Goal: Transaction & Acquisition: Purchase product/service

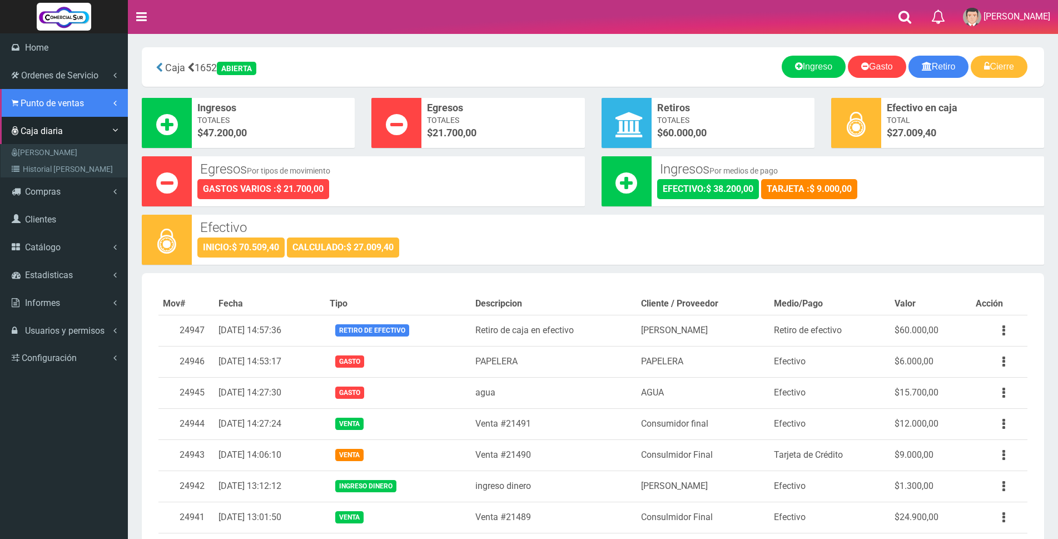
click at [35, 103] on span "Punto de ventas" at bounding box center [52, 103] width 63 height 11
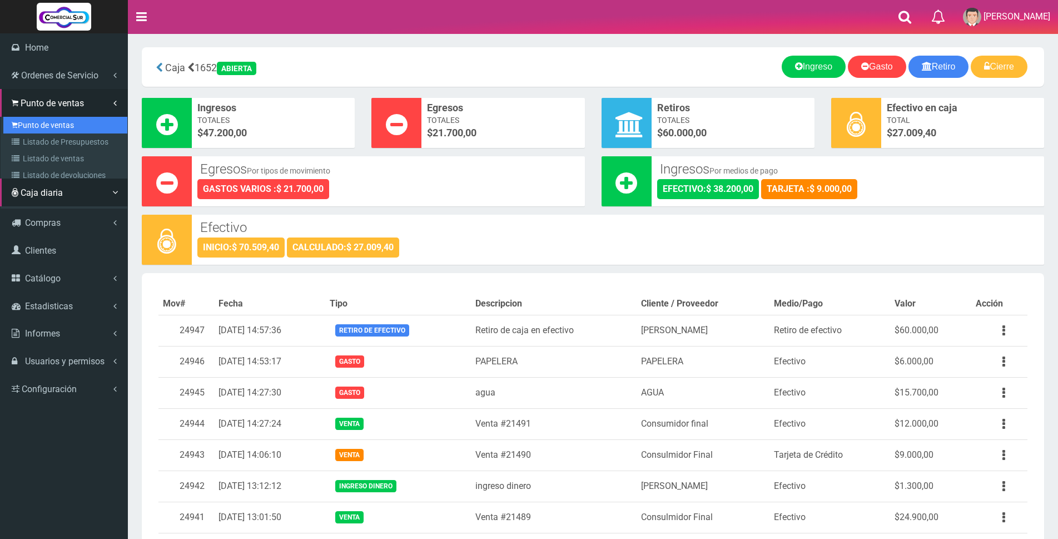
click at [60, 121] on link "Punto de ventas" at bounding box center [65, 125] width 124 height 17
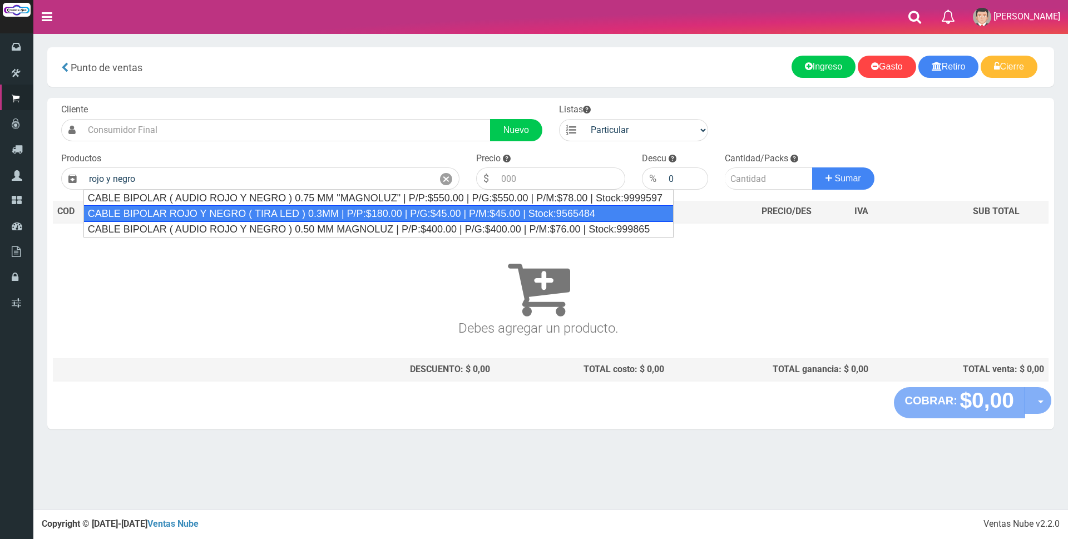
click at [311, 215] on div "CABLE BIPOLAR ROJO Y NEGRO ( TIRA LED ) 0.3MM | P/P:$180.00 | P/G:$45.00 | P/M:…" at bounding box center [378, 213] width 590 height 17
type input "CABLE BIPOLAR ROJO Y NEGRO ( TIRA LED ) 0.3MM | P/P:$180.00 | P/G:$45.00 | P/M:…"
type input "180.00"
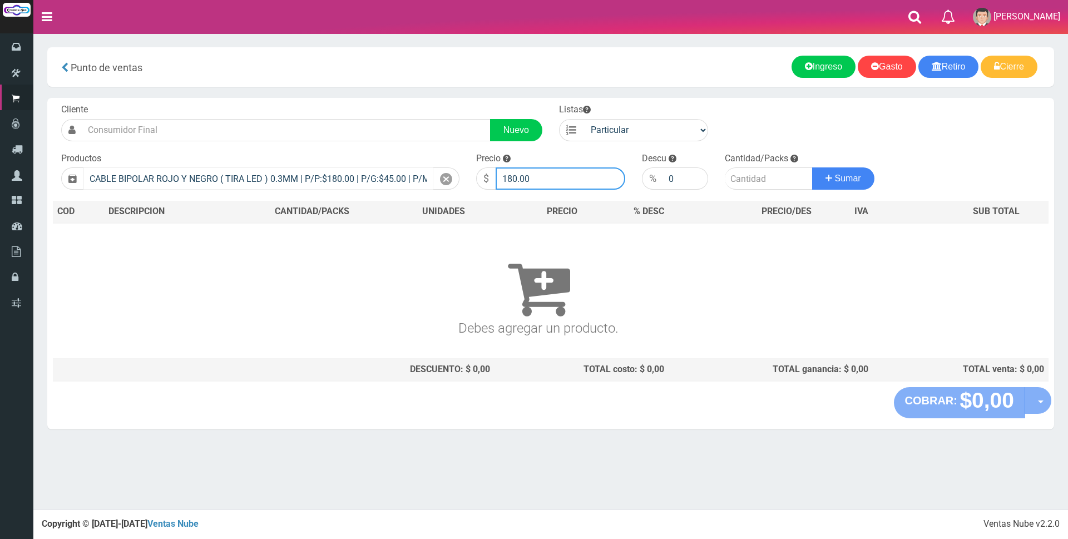
drag, startPoint x: 554, startPoint y: 178, endPoint x: 402, endPoint y: 170, distance: 152.1
click at [488, 174] on div "$ 180.00" at bounding box center [550, 178] width 149 height 22
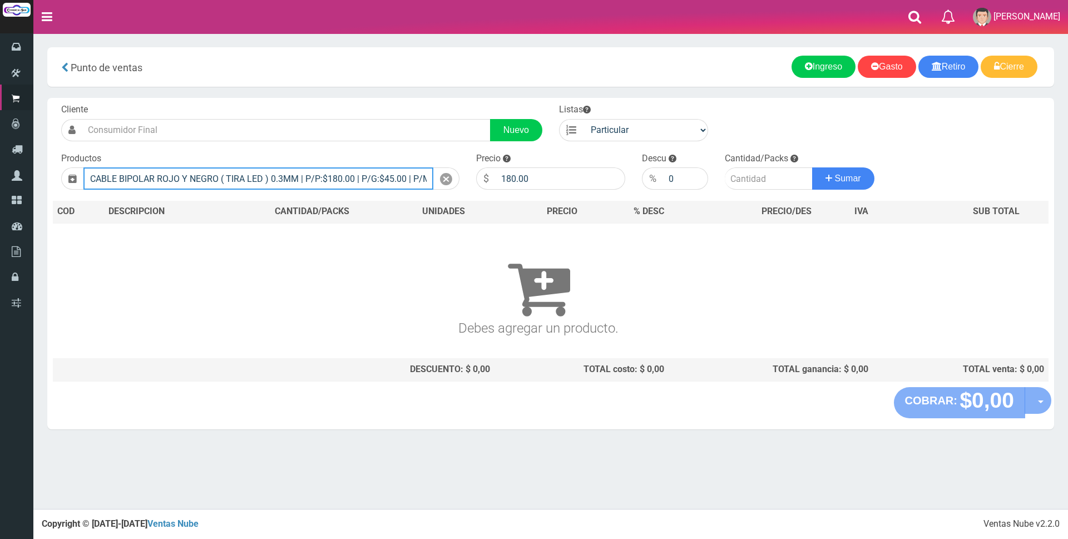
click at [404, 170] on input "CABLE BIPOLAR ROJO Y NEGRO ( TIRA LED ) 0.3MM | P/P:$180.00 | P/G:$45.00 | P/M:…" at bounding box center [258, 178] width 350 height 22
type input "CABLE BIPOLAR ROJO Y NEGRO ( TIRA LED ) 0.3MM | P/P:$180.00 | P/G:$45.00 |500$4…"
click at [439, 177] on div at bounding box center [446, 178] width 26 height 22
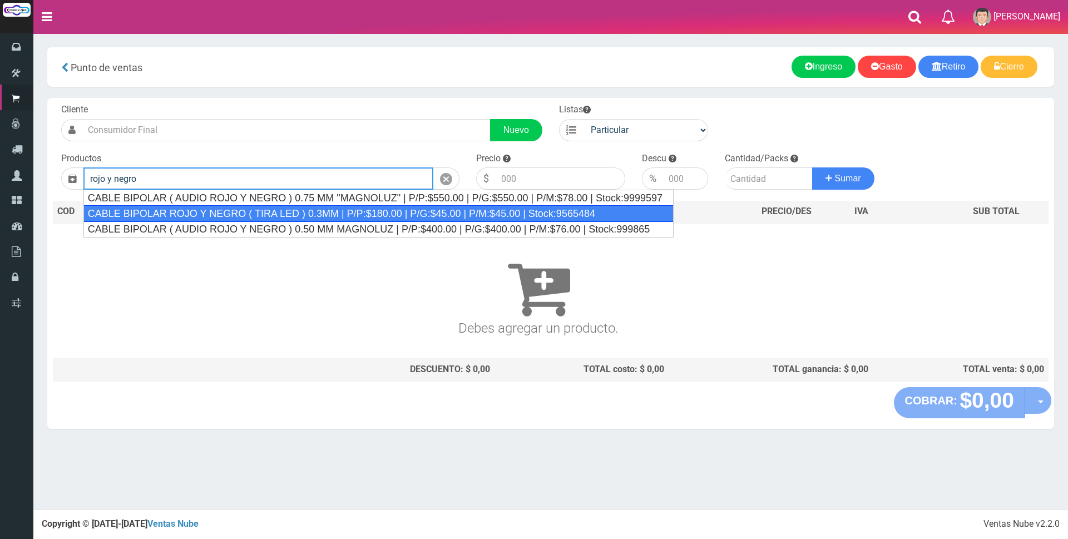
click at [370, 211] on div "CABLE BIPOLAR ROJO Y NEGRO ( TIRA LED ) 0.3MM | P/P:$180.00 | P/G:$45.00 | P/M:…" at bounding box center [378, 213] width 590 height 17
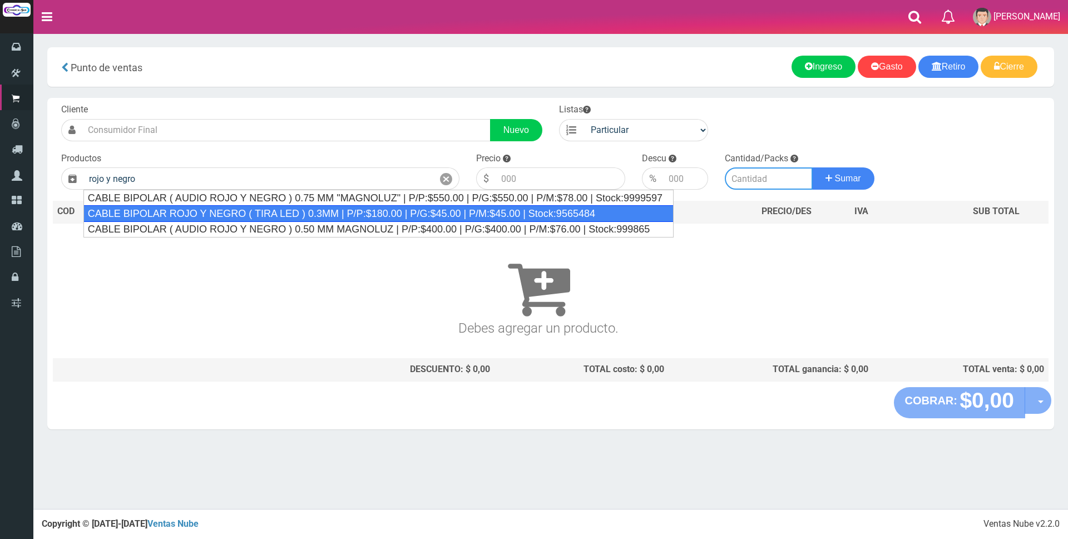
type input "CABLE BIPOLAR ROJO Y NEGRO ( TIRA LED ) 0.3MM | P/P:$180.00 | P/G:$45.00 | P/M:…"
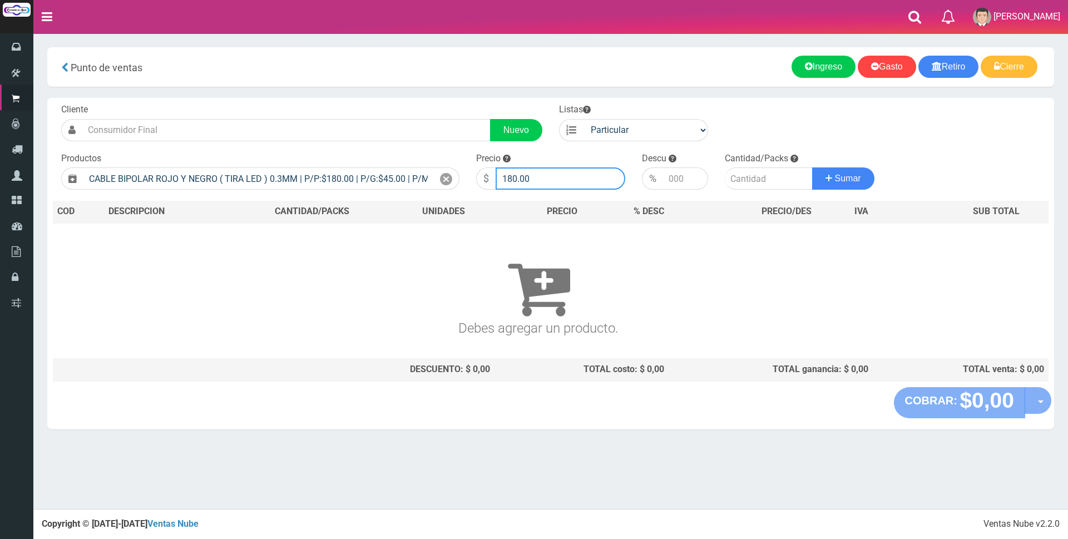
drag, startPoint x: 548, startPoint y: 171, endPoint x: 353, endPoint y: 163, distance: 195.3
click at [353, 103] on form "Cliente Nuevo Listas Particular Gremio Mayoristas" at bounding box center [550, 103] width 995 height 0
type input "500"
type input "100"
click at [812, 167] on button "Sumar" at bounding box center [843, 178] width 62 height 22
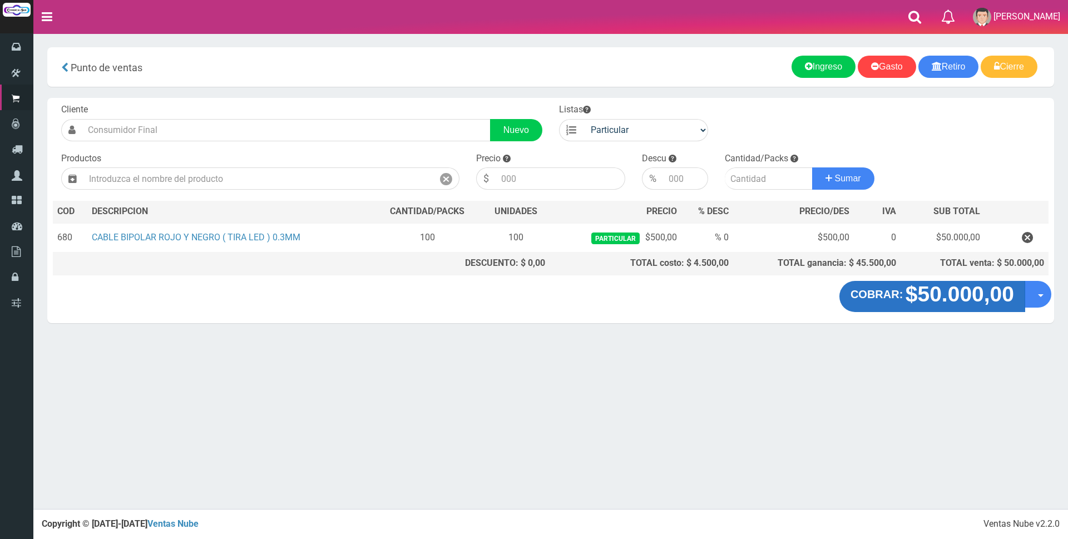
click at [972, 304] on strong "$50.000,00" at bounding box center [959, 294] width 108 height 24
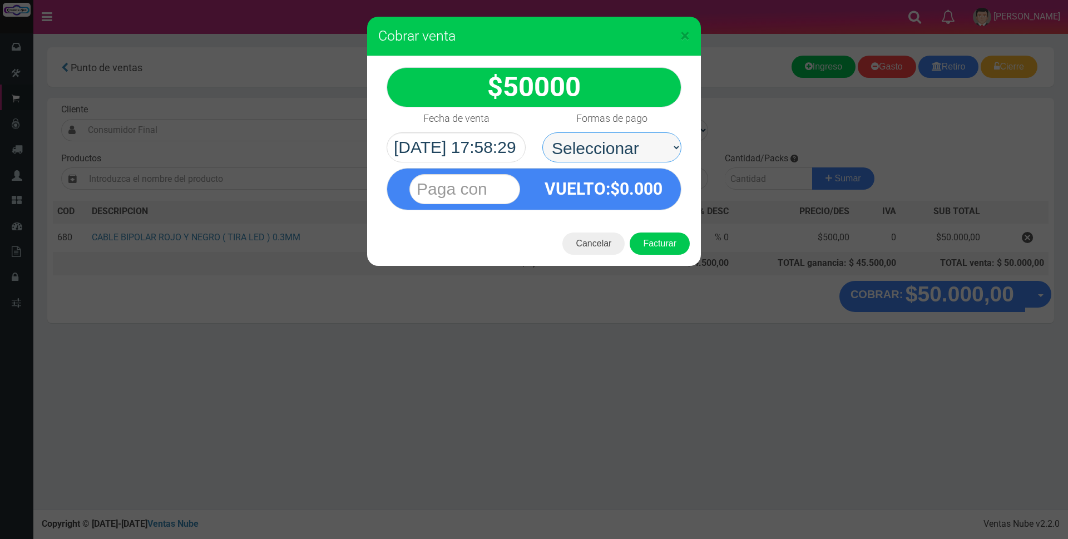
click at [637, 146] on select "Seleccionar Efectivo Tarjeta de Crédito Depósito Débito" at bounding box center [611, 147] width 139 height 30
select select "Efectivo"
click at [542, 132] on select "Seleccionar Efectivo Tarjeta de Crédito Depósito Débito" at bounding box center [611, 147] width 139 height 30
click at [516, 189] on input "text" at bounding box center [464, 189] width 111 height 30
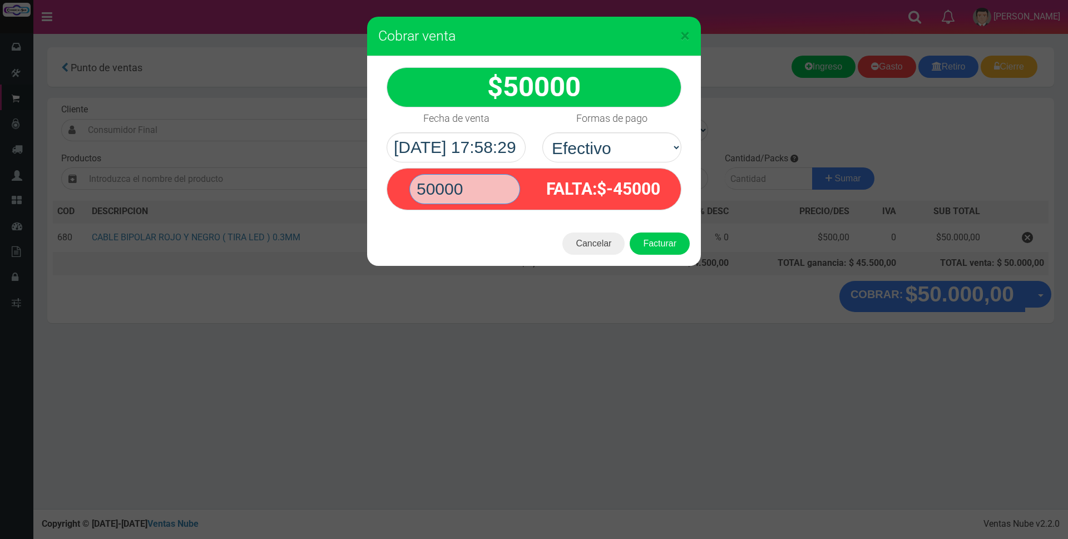
type input "50000"
click at [629, 232] on button "Facturar" at bounding box center [659, 243] width 60 height 22
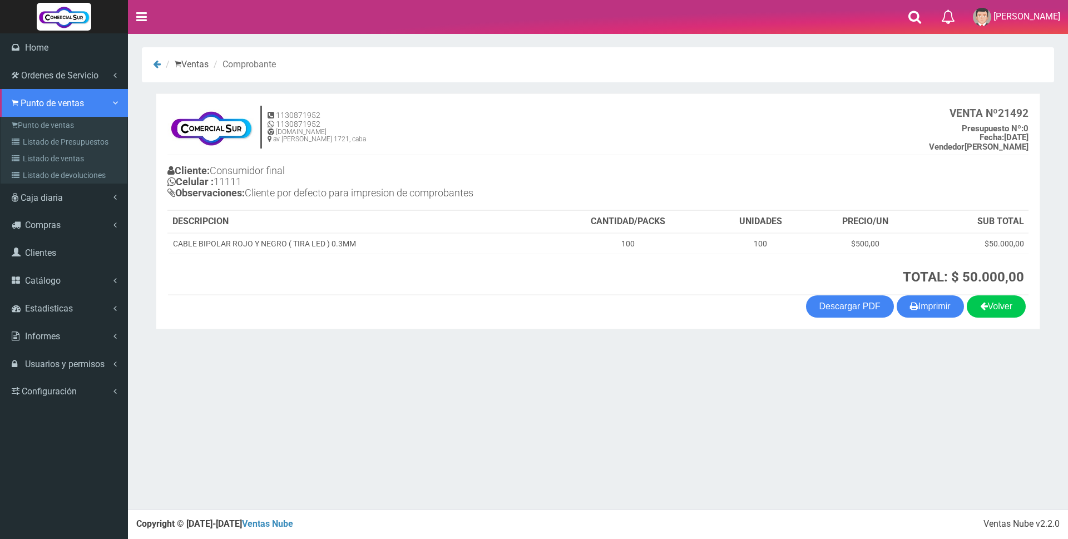
click at [31, 101] on span "Punto de ventas" at bounding box center [52, 103] width 63 height 11
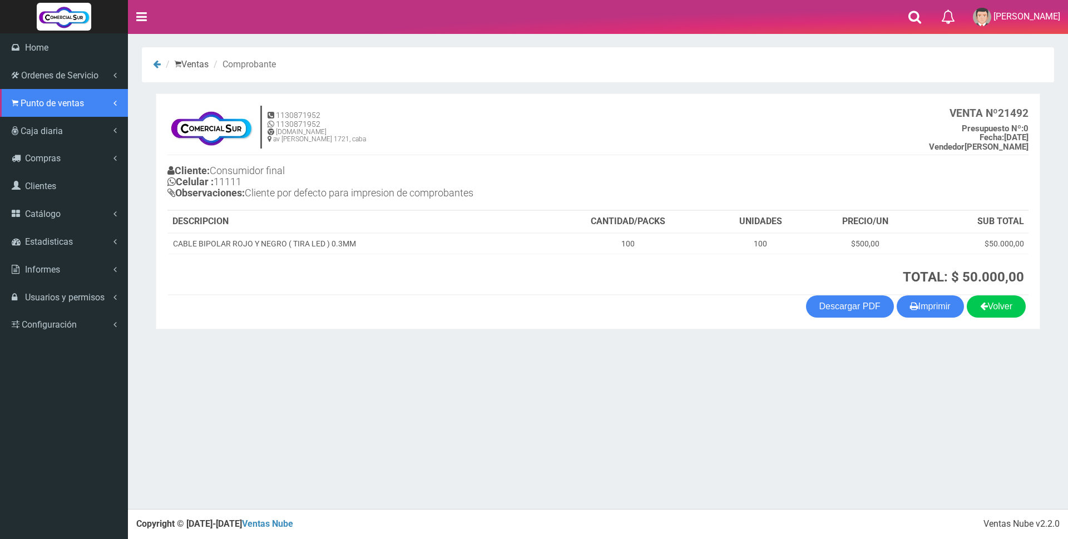
click at [33, 101] on span "Punto de ventas" at bounding box center [52, 103] width 63 height 11
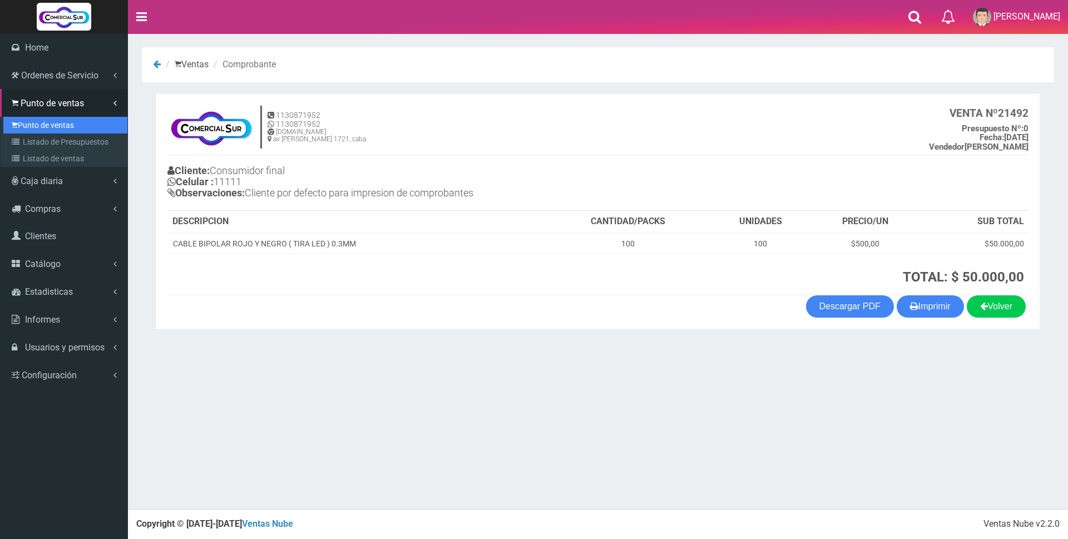
click at [54, 122] on link "Punto de ventas" at bounding box center [65, 125] width 124 height 17
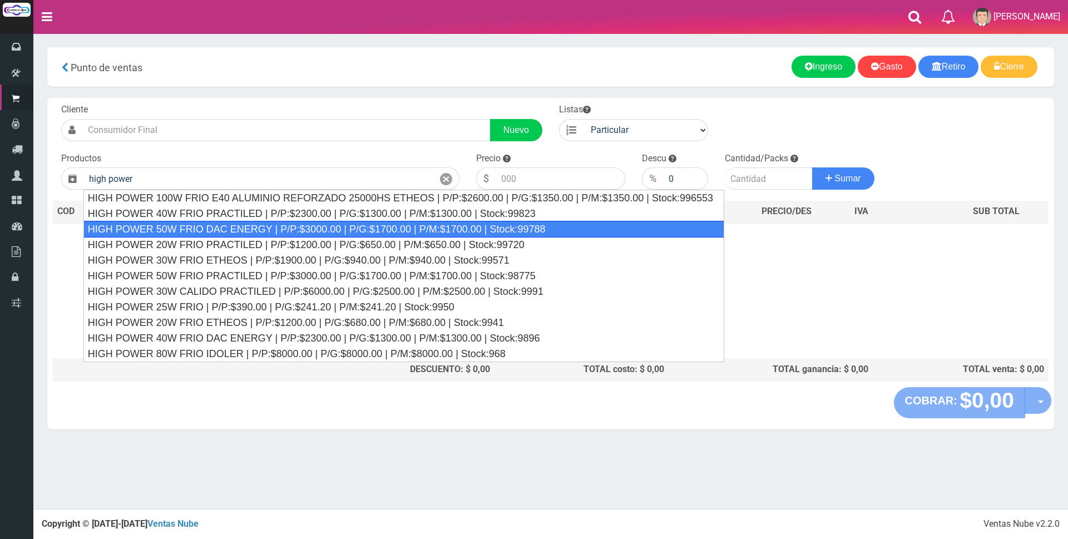
click at [266, 231] on div "HIGH POWER 50W FRIO DAC ENERGY | P/P:$3000.00 | P/G:$1700.00 | P/M:$1700.00 | S…" at bounding box center [403, 229] width 641 height 17
type input "HIGH POWER 50W FRIO DAC ENERGY | P/P:$3000.00 | P/G:$1700.00 | P/M:$1700.00 | S…"
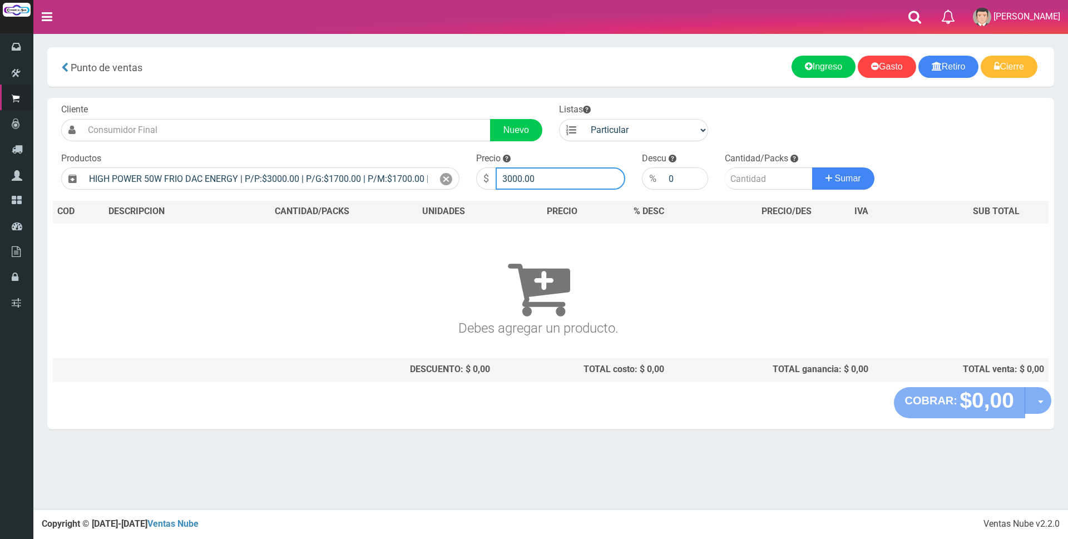
drag, startPoint x: 562, startPoint y: 174, endPoint x: 301, endPoint y: 153, distance: 262.2
click at [300, 103] on form "Cliente Nuevo Listas Particular Gremio Mayoristas" at bounding box center [550, 103] width 995 height 0
type input "9500"
type input "1"
click at [812, 167] on button "Sumar" at bounding box center [843, 178] width 62 height 22
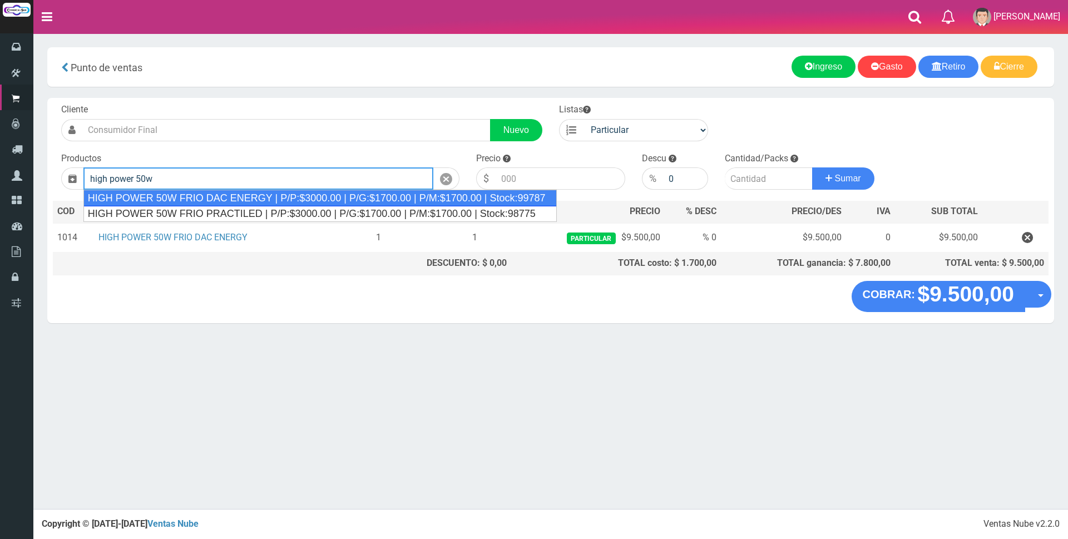
click at [267, 195] on div "HIGH POWER 50W FRIO DAC ENERGY | P/P:$3000.00 | P/G:$1700.00 | P/M:$1700.00 | S…" at bounding box center [319, 198] width 473 height 17
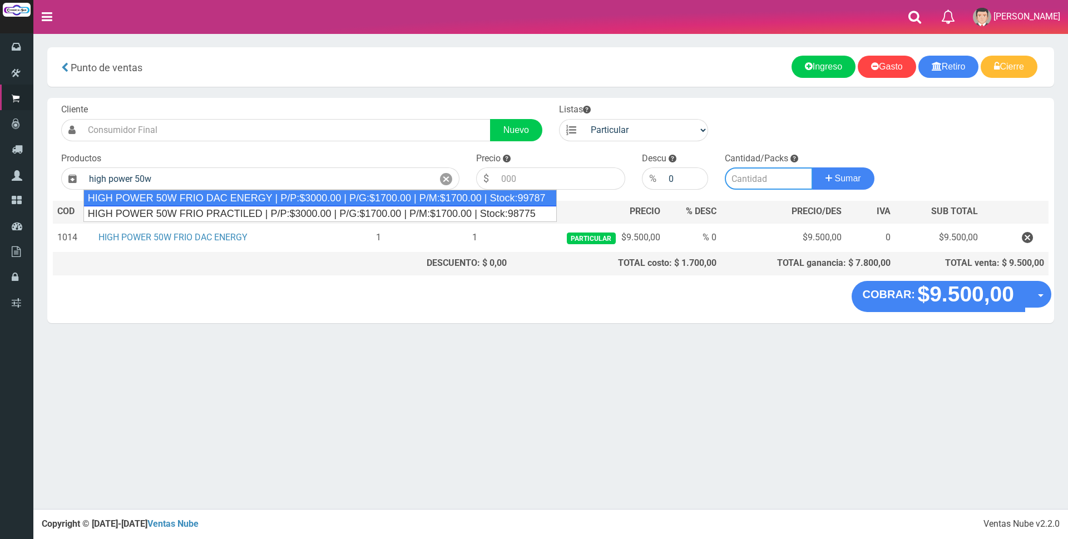
type input "HIGH POWER 50W FRIO DAC ENERGY | P/P:$3000.00 | P/G:$1700.00 | P/M:$1700.00 | S…"
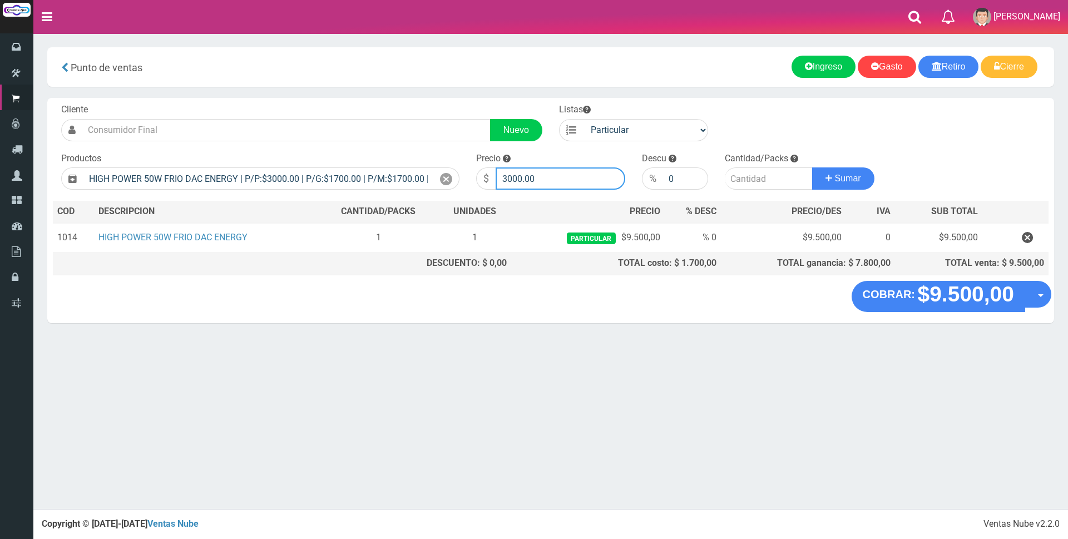
drag, startPoint x: 520, startPoint y: 175, endPoint x: 368, endPoint y: 156, distance: 154.0
click at [362, 103] on form "Cliente Nuevo Listas Particular Gremio Mayoristas" at bounding box center [550, 103] width 995 height 0
type input "8000"
type input "1"
click at [444, 180] on icon at bounding box center [446, 179] width 12 height 16
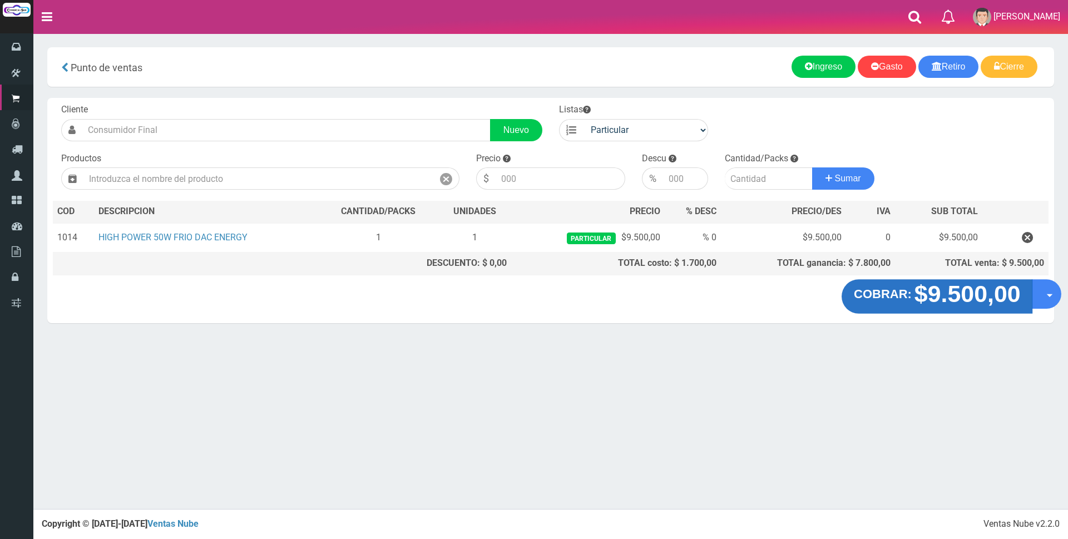
click at [1000, 305] on strong "$9.500,00" at bounding box center [967, 294] width 106 height 26
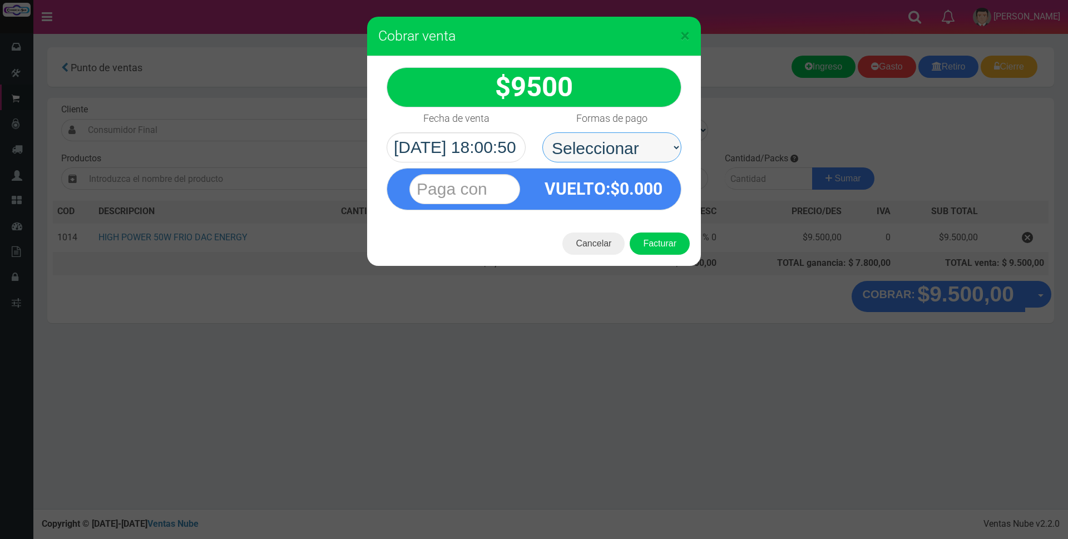
drag, startPoint x: 630, startPoint y: 168, endPoint x: 629, endPoint y: 138, distance: 30.0
click at [629, 138] on select "Seleccionar Efectivo Tarjeta de Crédito Depósito Débito" at bounding box center [611, 147] width 139 height 30
select select "Efectivo"
click at [542, 132] on select "Seleccionar Efectivo Tarjeta de Crédito Depósito Débito" at bounding box center [611, 147] width 139 height 30
click at [480, 192] on input "text" at bounding box center [464, 189] width 111 height 30
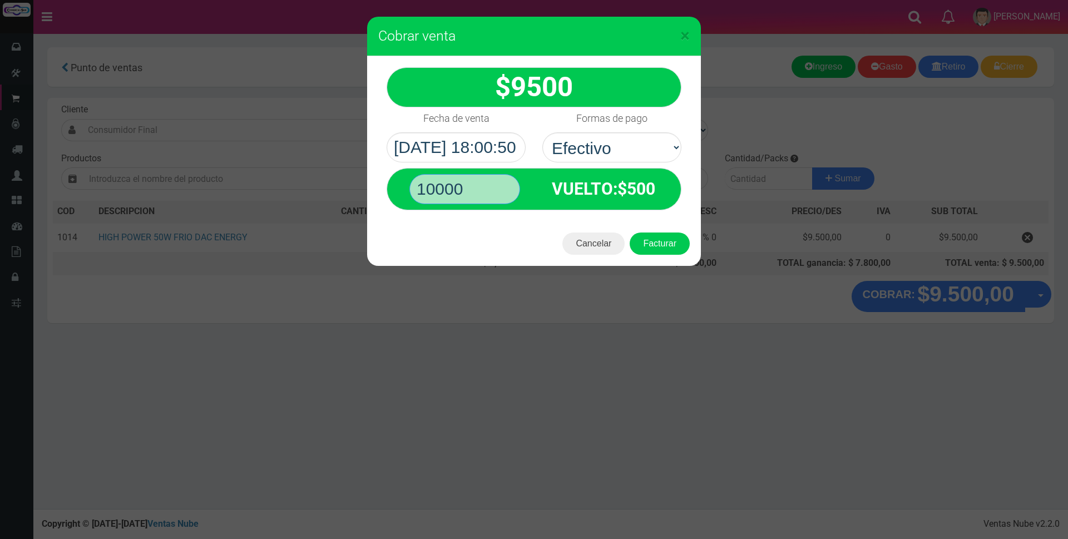
type input "10000"
click at [629, 232] on button "Facturar" at bounding box center [659, 243] width 60 height 22
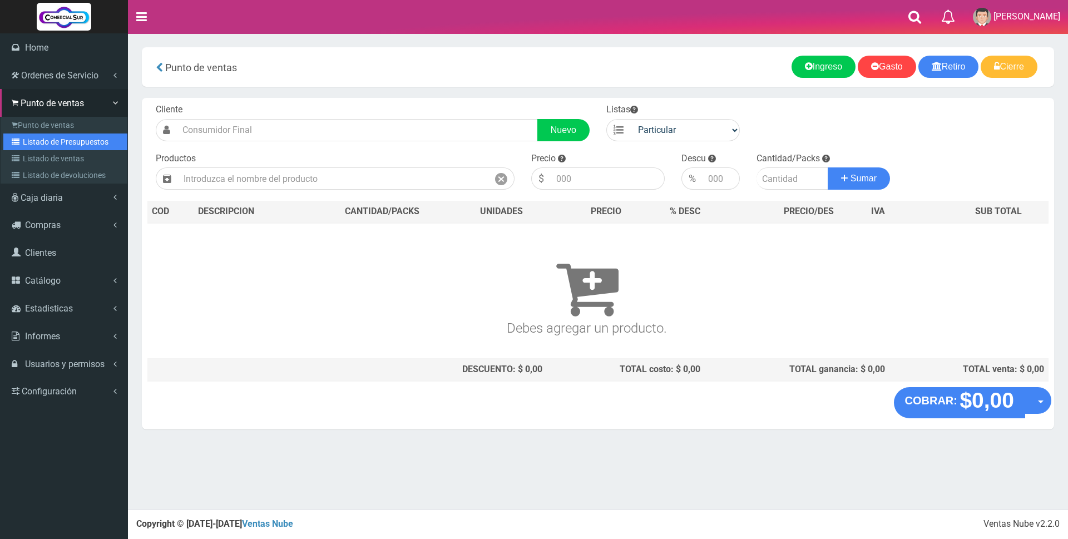
click at [73, 143] on link "Listado de Presupuestos" at bounding box center [65, 141] width 124 height 17
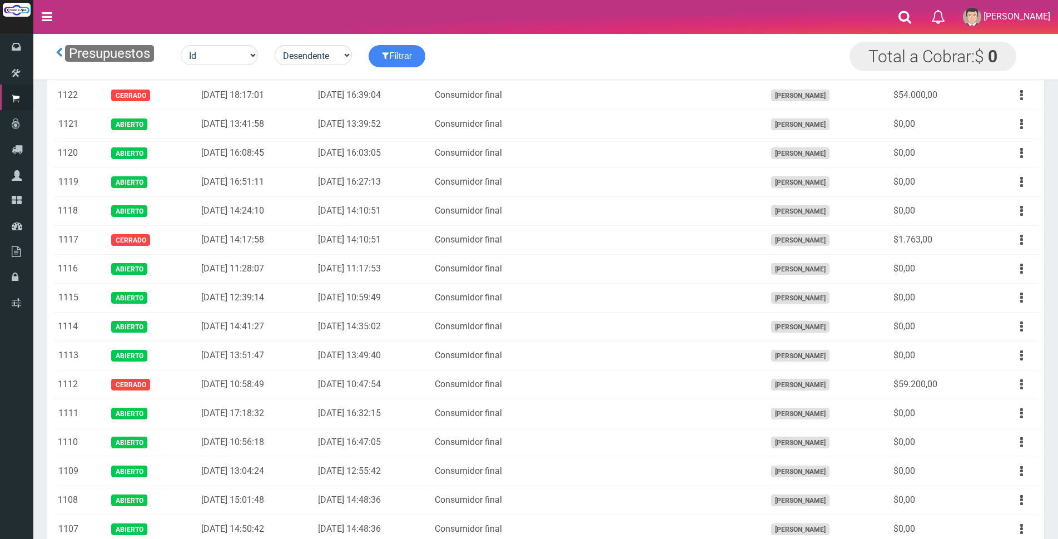
scroll to position [445, 0]
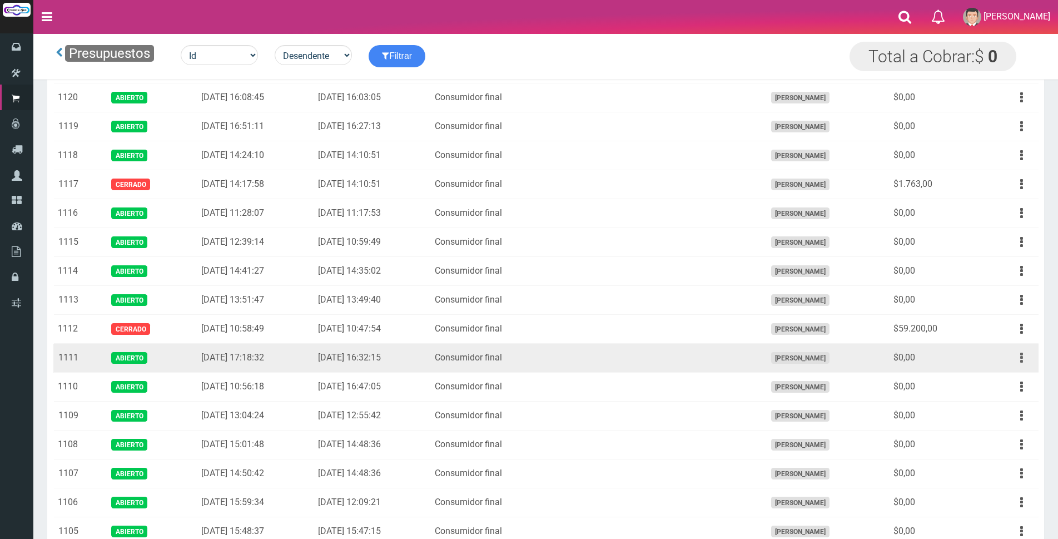
click at [1018, 354] on button "button" at bounding box center [1021, 357] width 25 height 19
click at [974, 379] on link "Editar" at bounding box center [990, 385] width 88 height 24
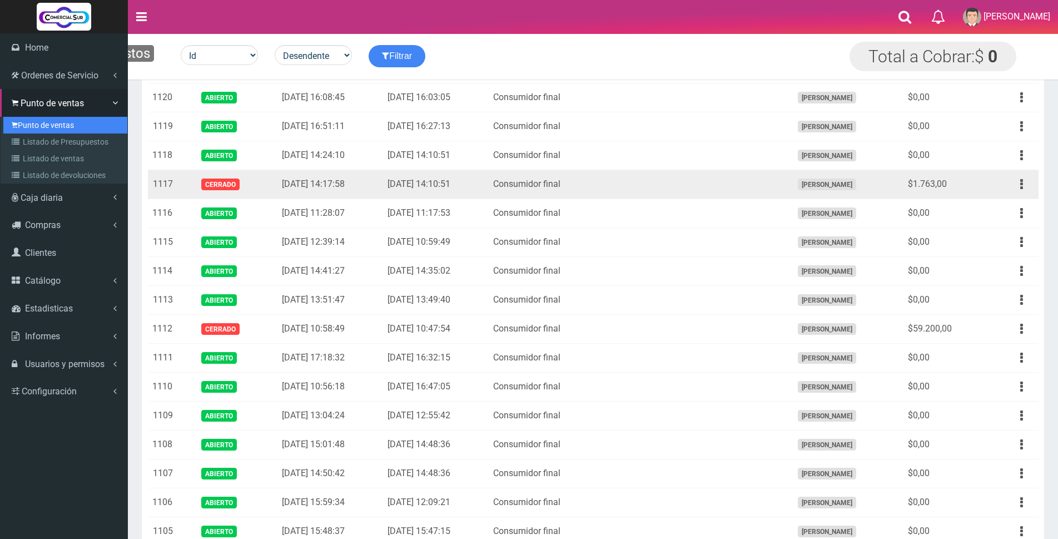
click at [46, 125] on link "Punto de ventas" at bounding box center [65, 125] width 124 height 17
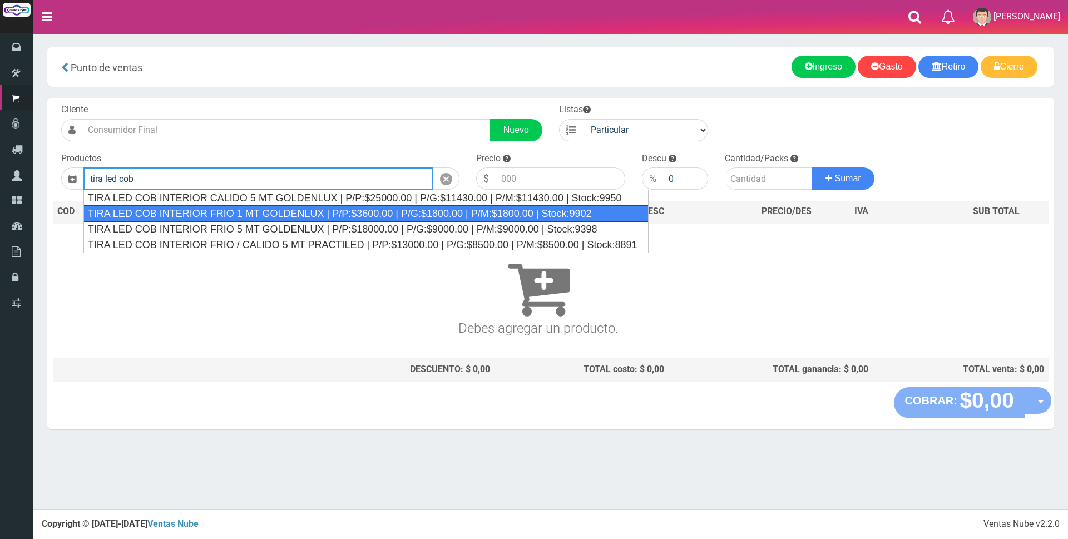
click at [305, 207] on div "TIRA LED COB INTERIOR FRIO 1 MT GOLDENLUX | P/P:$3600.00 | P/G:$1800.00 | P/M:$…" at bounding box center [365, 213] width 565 height 17
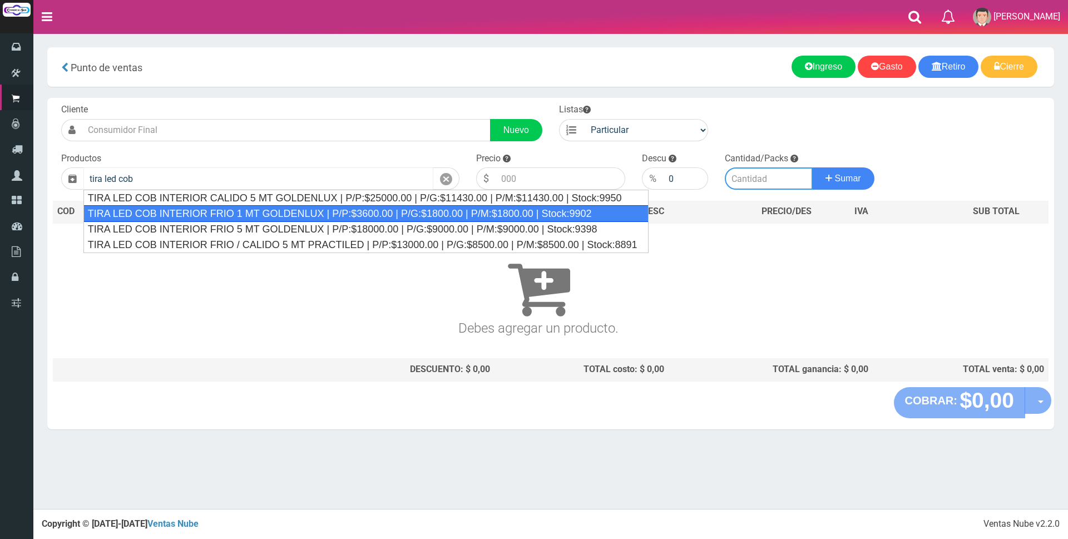
type input "TIRA LED COB INTERIOR FRIO 1 MT GOLDENLUX | P/P:$3600.00 | P/G:$1800.00 | P/M:$…"
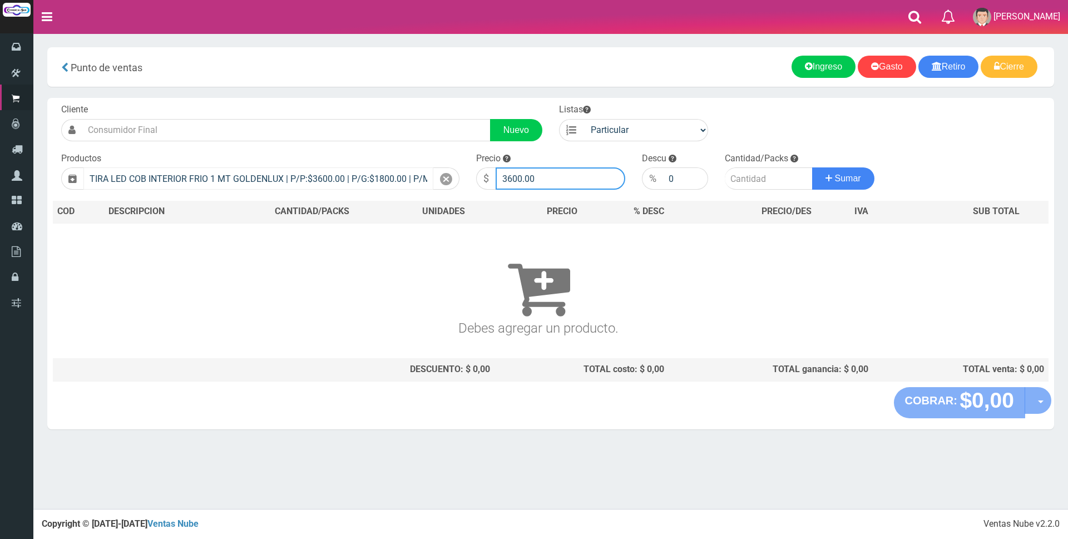
drag, startPoint x: 561, startPoint y: 173, endPoint x: 316, endPoint y: 175, distance: 244.7
click at [316, 103] on form "Cliente Nuevo Listas Particular Gremio Mayoristas" at bounding box center [550, 103] width 995 height 0
type input "9000"
type input "3"
click at [812, 167] on button "Sumar" at bounding box center [843, 178] width 62 height 22
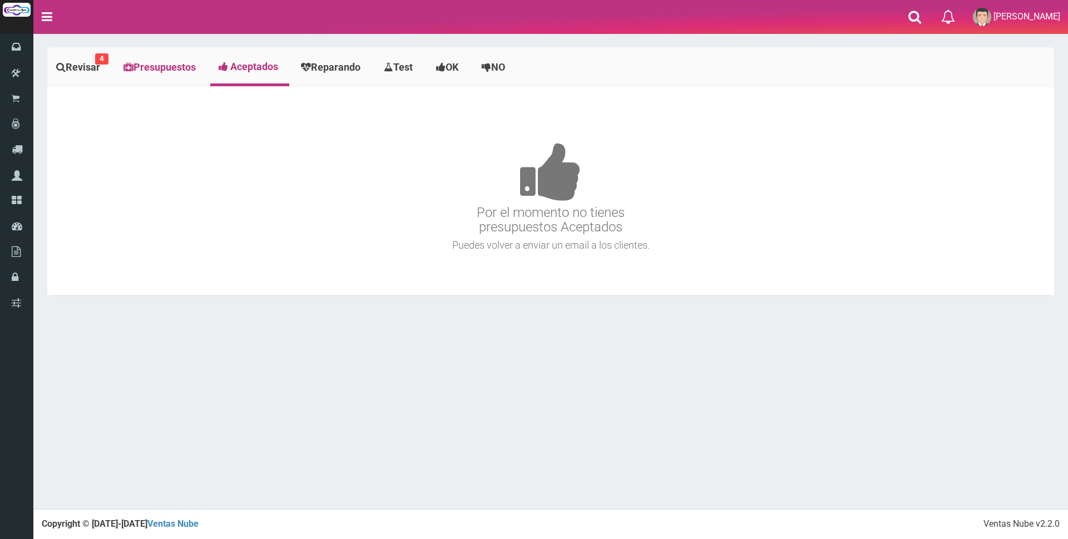
click at [187, 69] on span "Presupuestos" at bounding box center [164, 67] width 62 height 12
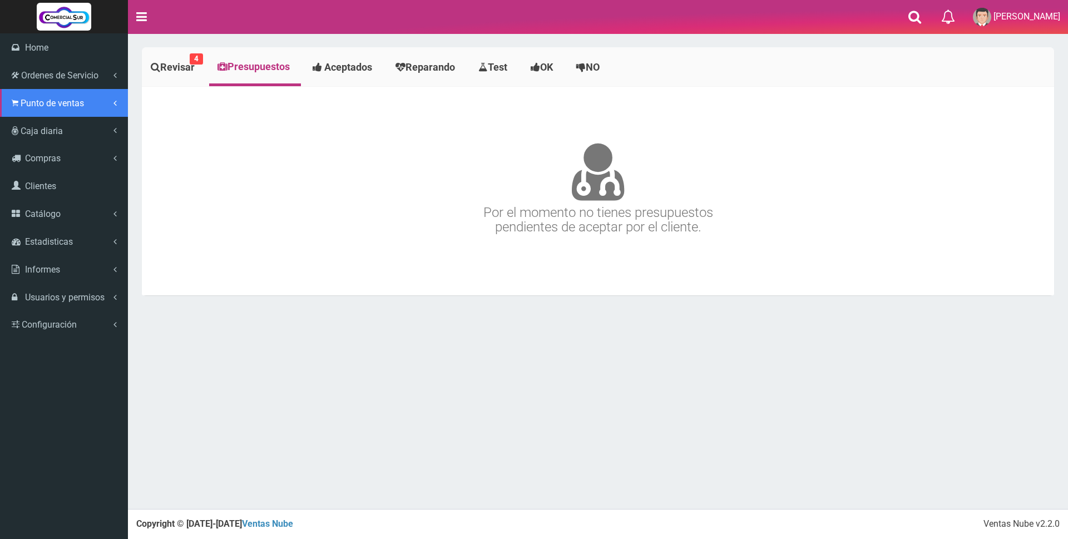
drag, startPoint x: 43, startPoint y: 97, endPoint x: 78, endPoint y: 118, distance: 40.6
click at [43, 98] on span "Punto de ventas" at bounding box center [52, 103] width 63 height 11
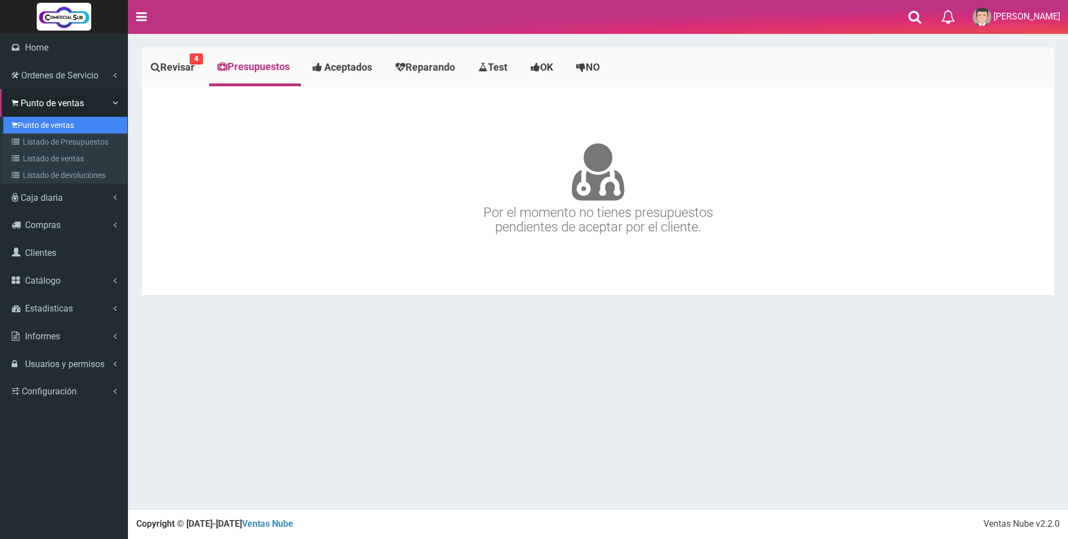
click at [69, 122] on link "Punto de ventas" at bounding box center [65, 125] width 124 height 17
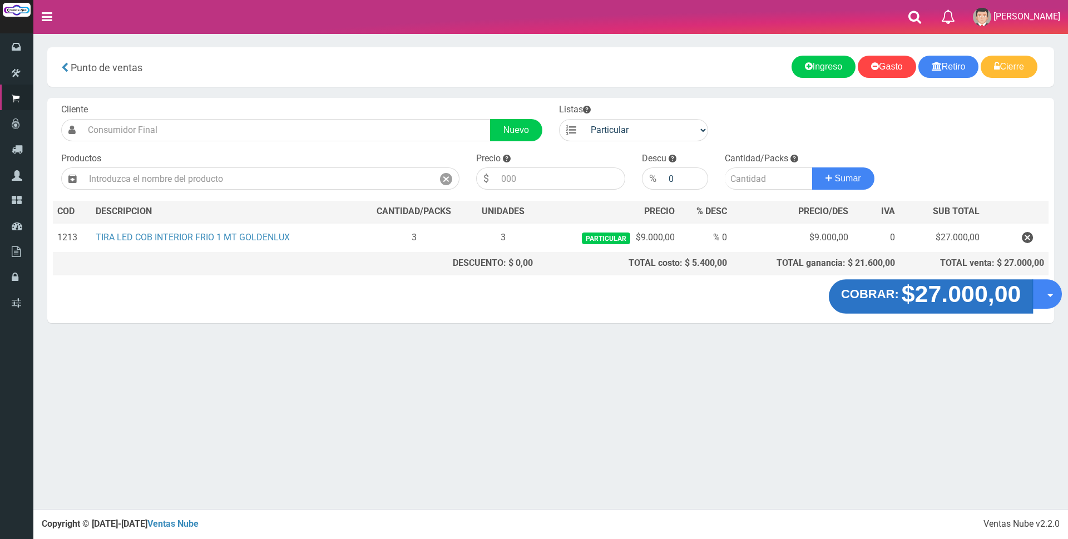
click at [939, 297] on strong "$27.000,00" at bounding box center [961, 294] width 120 height 26
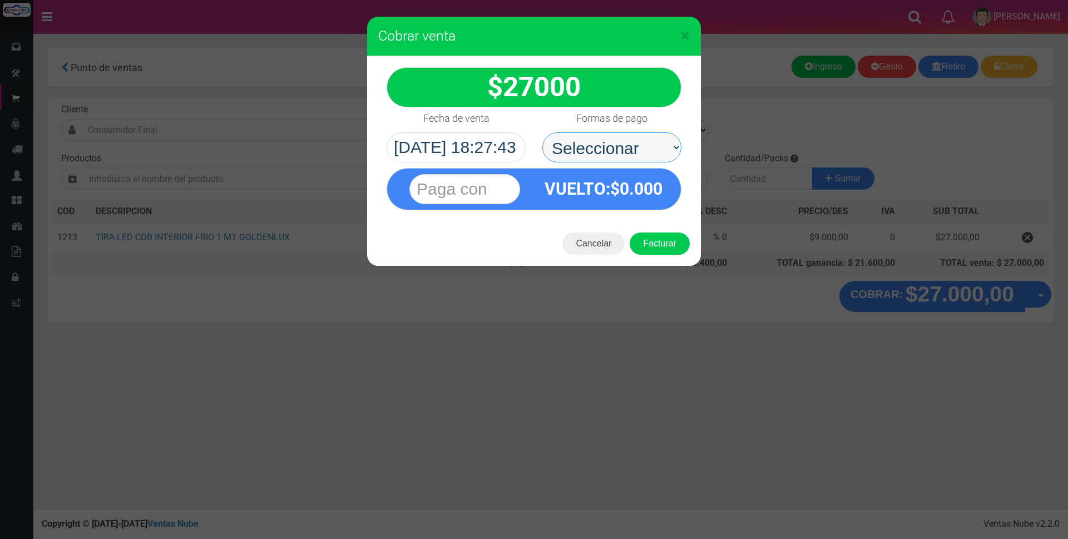
click at [616, 138] on select "Seleccionar Efectivo Tarjeta de Crédito Depósito Débito" at bounding box center [611, 147] width 139 height 30
select select "Efectivo"
click at [542, 132] on select "Seleccionar Efectivo Tarjeta de Crédito Depósito Débito" at bounding box center [611, 147] width 139 height 30
click at [468, 191] on input "text" at bounding box center [464, 189] width 111 height 30
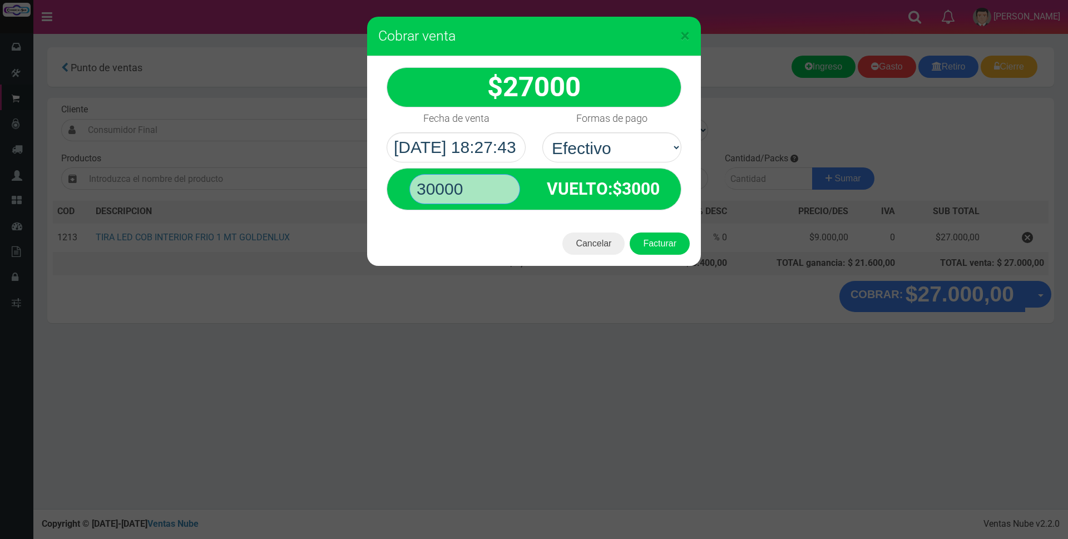
type input "30000"
click at [629, 232] on button "Facturar" at bounding box center [659, 243] width 60 height 22
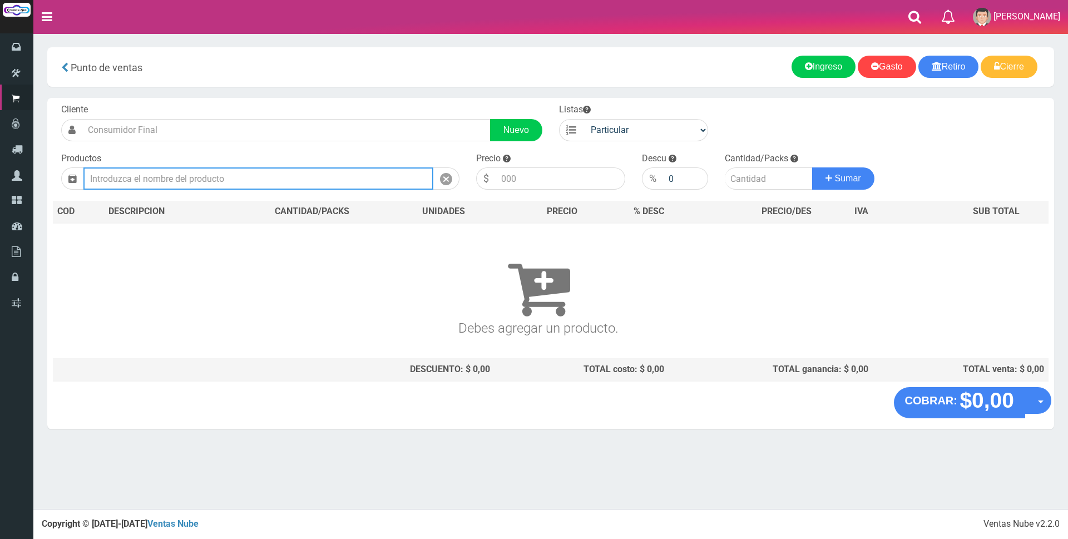
click at [270, 176] on input "text" at bounding box center [258, 178] width 350 height 22
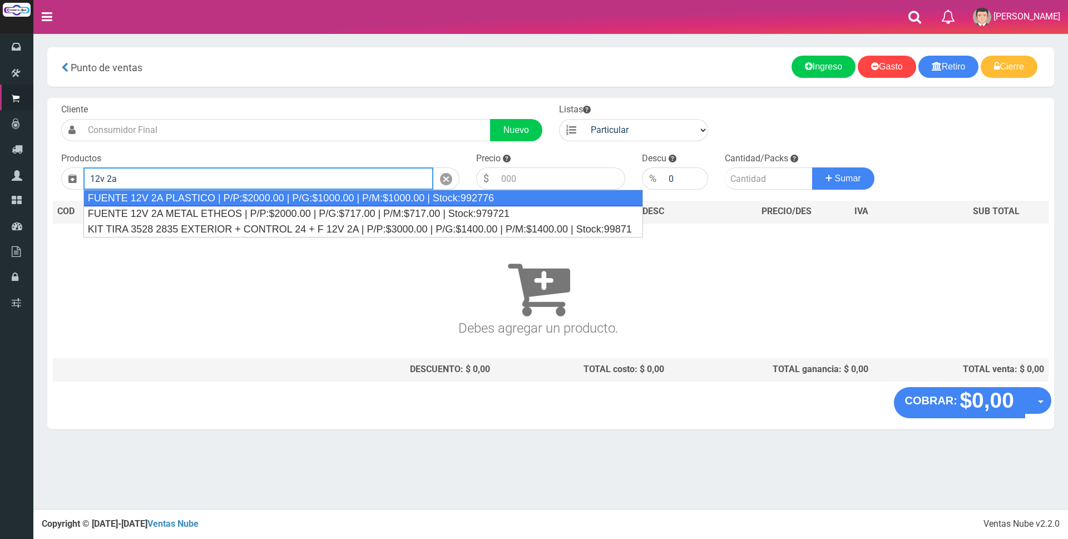
click at [287, 193] on div "FUENTE 12V 2A PLASTICO | P/P:$2000.00 | P/G:$1000.00 | P/M:$1000.00 | Stock:992…" at bounding box center [362, 198] width 559 height 17
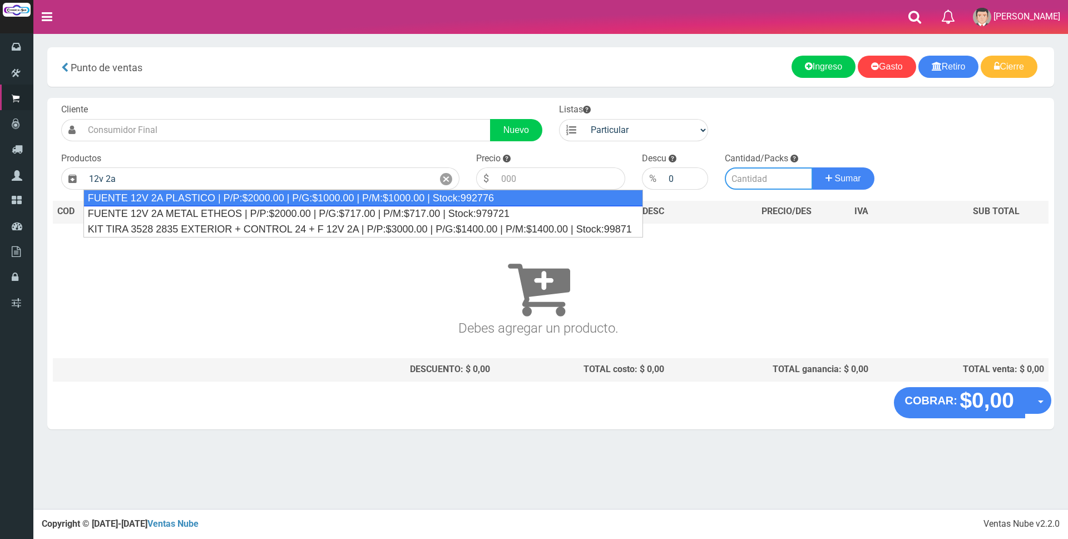
type input "FUENTE 12V 2A PLASTICO | P/P:$2000.00 | P/G:$1000.00 | P/M:$1000.00 | Stock:992…"
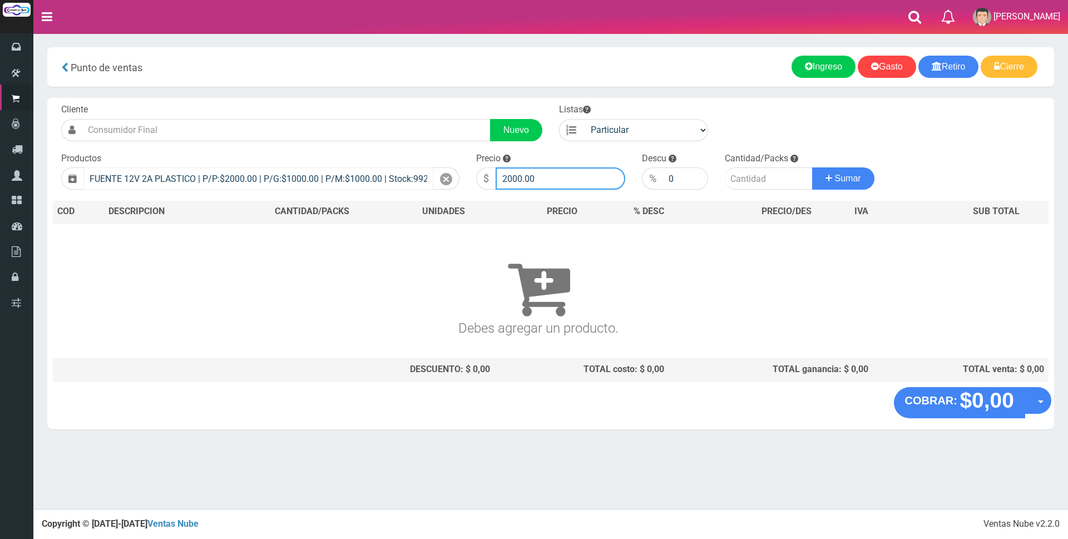
drag, startPoint x: 582, startPoint y: 177, endPoint x: 343, endPoint y: 177, distance: 239.7
click at [343, 103] on form "Cliente Nuevo Listas Particular Gremio Mayoristas" at bounding box center [550, 103] width 995 height 0
type input "6500"
type input "1"
click at [812, 167] on button "Sumar" at bounding box center [843, 178] width 62 height 22
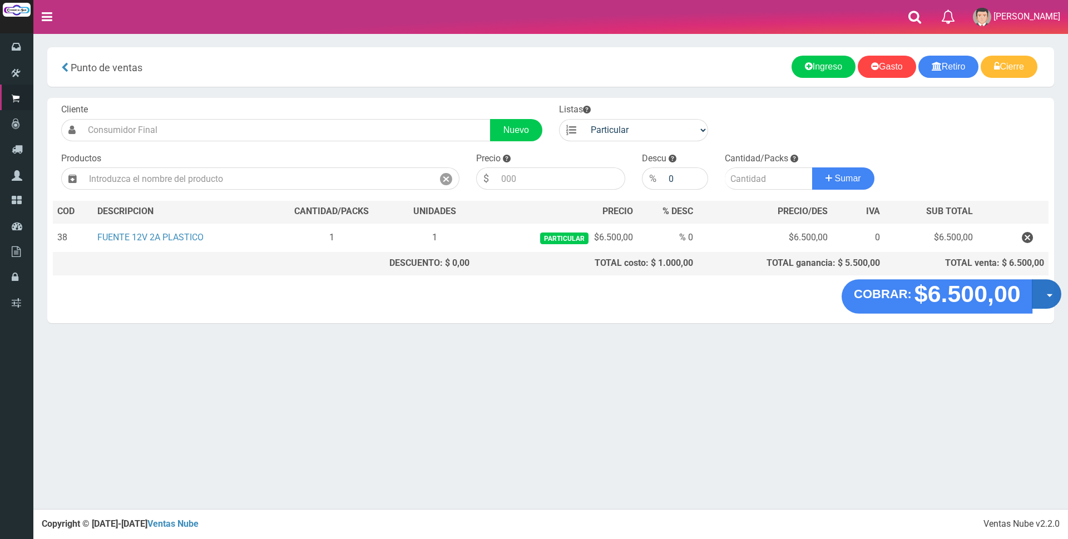
click at [1045, 292] on button "Opciones" at bounding box center [1045, 293] width 29 height 29
click at [1026, 328] on link "Crear presupuesto" at bounding box center [1011, 323] width 100 height 26
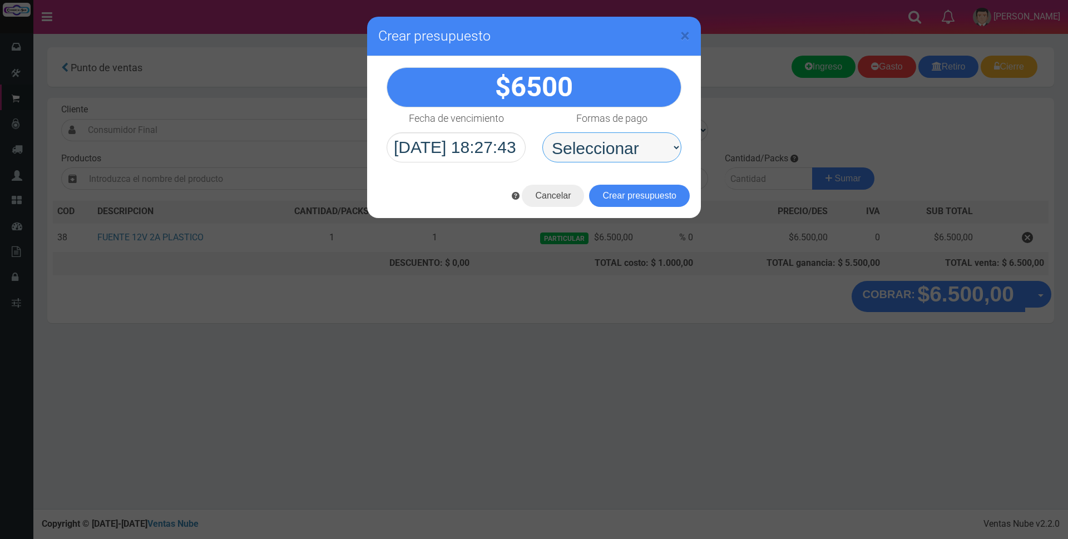
click at [602, 149] on select "Seleccionar Efectivo Tarjeta de Crédito Depósito Débito" at bounding box center [611, 147] width 139 height 30
select select "Depósito"
click at [542, 132] on select "Seleccionar Efectivo Tarjeta de Crédito Depósito Débito" at bounding box center [611, 147] width 139 height 30
click at [664, 200] on button "Crear presupuesto" at bounding box center [639, 196] width 101 height 22
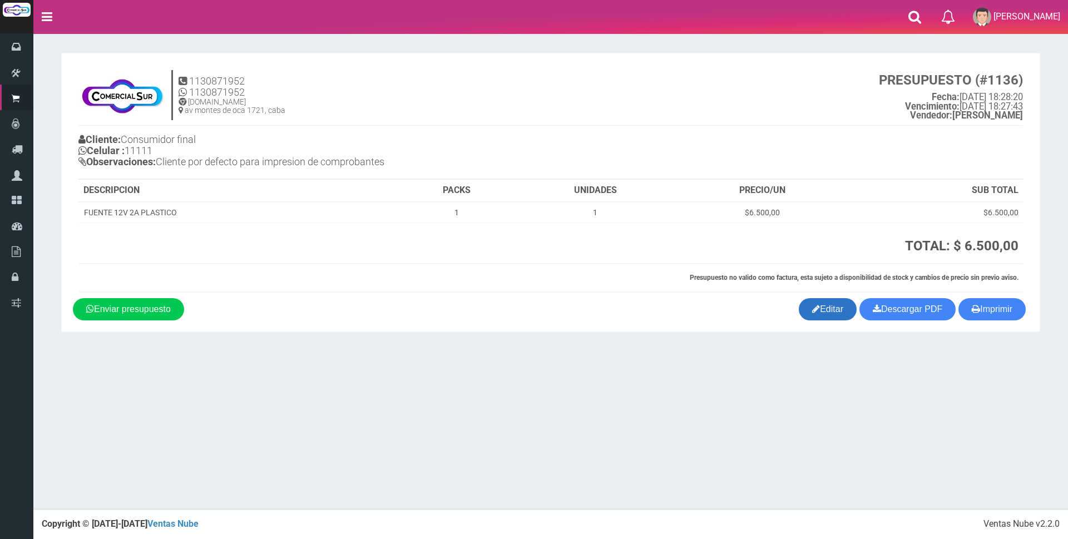
click at [837, 306] on link "Editar" at bounding box center [828, 309] width 58 height 22
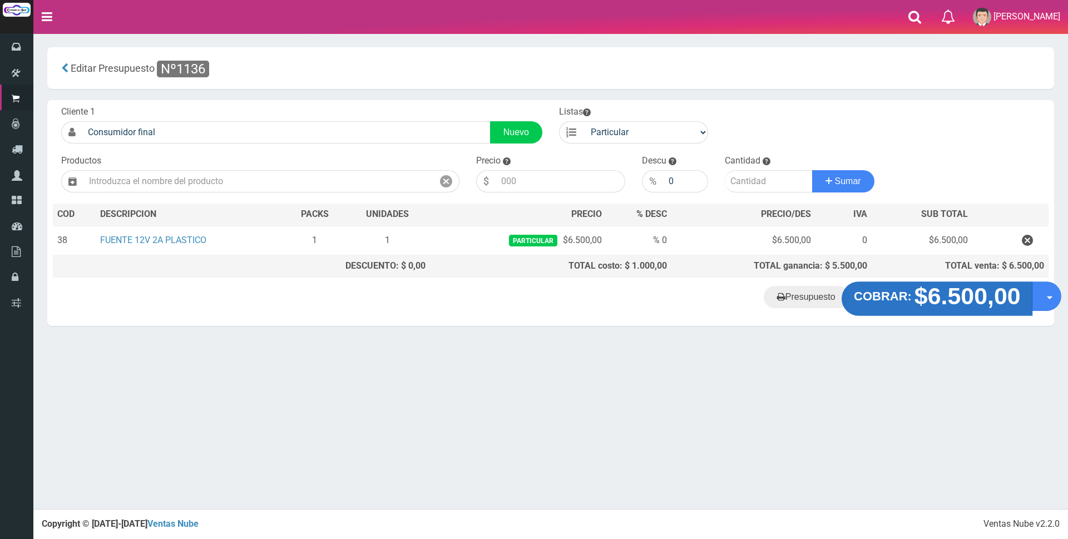
click at [914, 285] on strong "$6.500,00" at bounding box center [967, 296] width 106 height 26
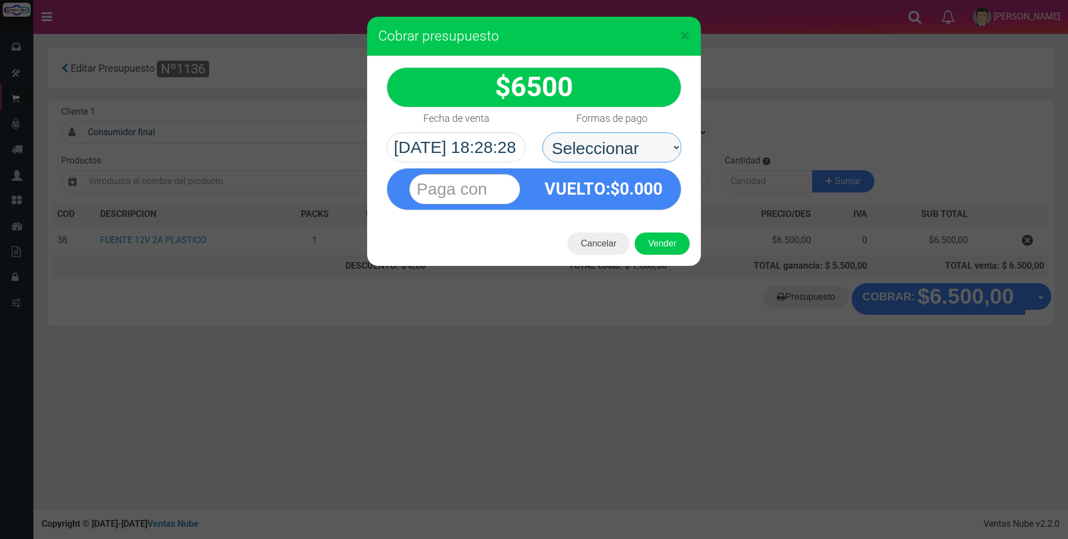
click at [633, 154] on select "Seleccionar Efectivo Tarjeta de Crédito Depósito Débito" at bounding box center [611, 147] width 139 height 30
select select "Depósito"
click at [542, 132] on select "Seleccionar Efectivo Tarjeta de Crédito Depósito Débito" at bounding box center [611, 147] width 139 height 30
click at [493, 205] on div at bounding box center [464, 188] width 138 height 41
click at [493, 192] on input "text" at bounding box center [464, 189] width 111 height 30
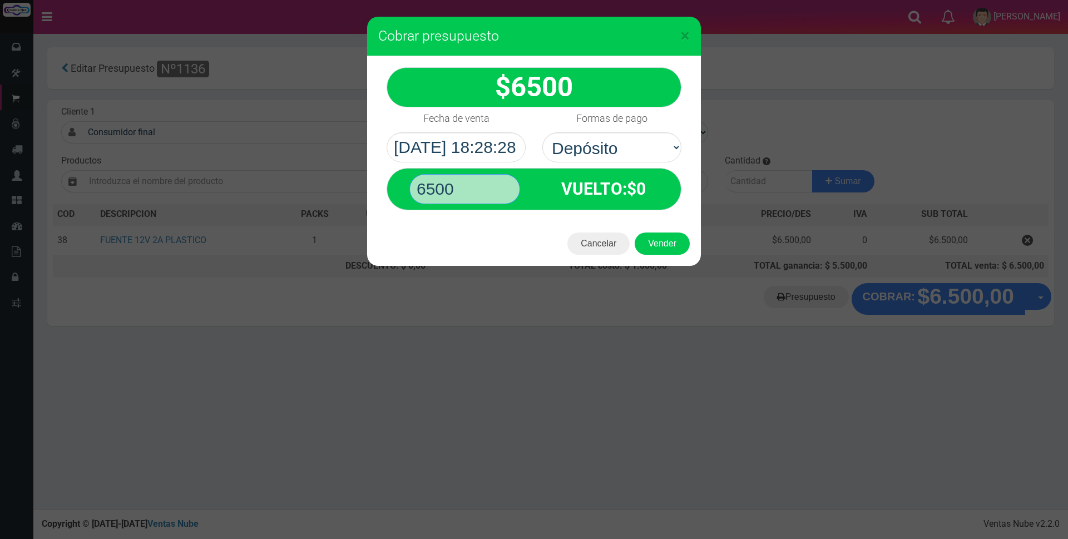
type input "6500"
click at [634, 232] on button "Vender" at bounding box center [661, 243] width 55 height 22
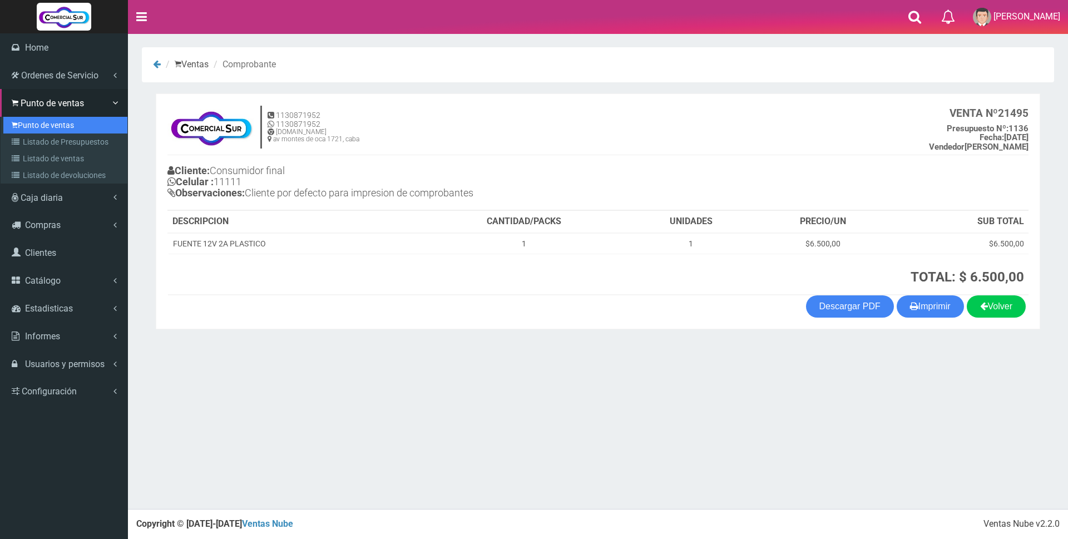
click at [41, 130] on link "Punto de ventas" at bounding box center [65, 125] width 124 height 17
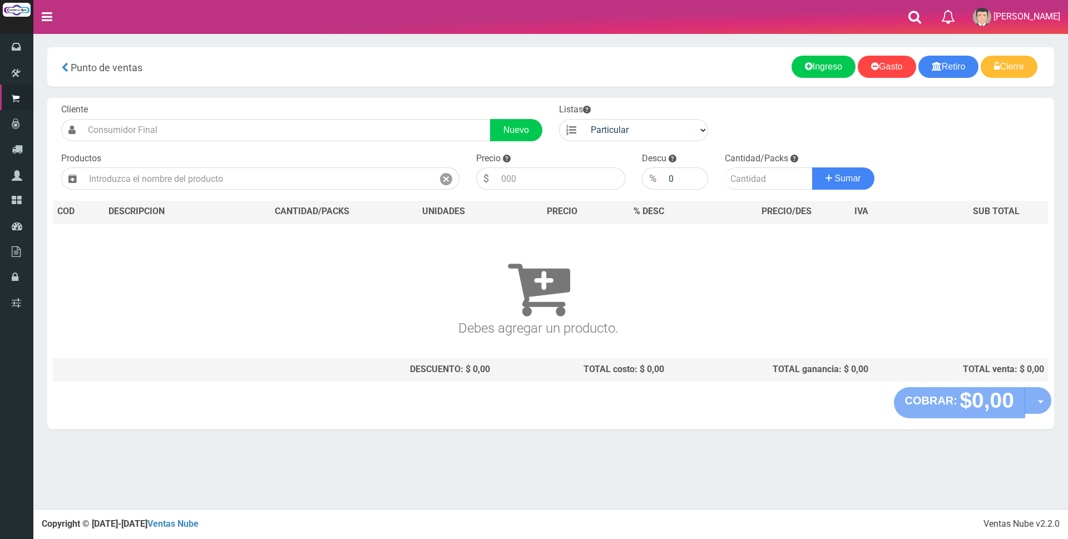
click at [650, 423] on div "COBRAR: $0,00 Opciones Hacer Devolucion Crear presupuesto" at bounding box center [550, 408] width 1006 height 42
